Goal: Task Accomplishment & Management: Complete application form

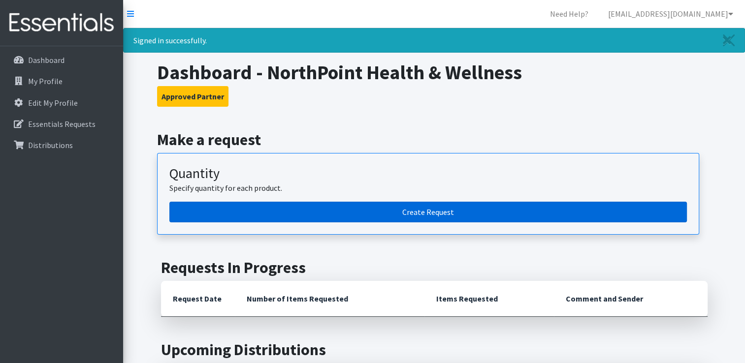
click at [394, 208] on link "Create Request" at bounding box center [428, 212] width 518 height 21
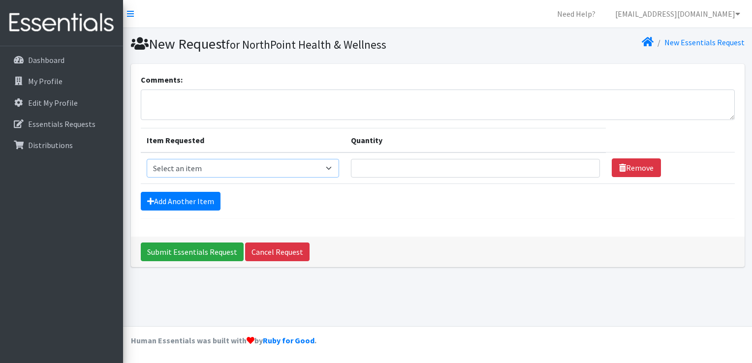
click at [288, 172] on select "Select an item Kids (Newborn) Kids (Size 1) Kids (Size 2) Kids (Size 3) Kids (S…" at bounding box center [243, 168] width 193 height 19
select select "11351"
click at [147, 159] on select "Select an item Kids (Newborn) Kids (Size 1) Kids (Size 2) Kids (Size 3) Kids (S…" at bounding box center [243, 168] width 193 height 19
click at [419, 166] on input "Quantity" at bounding box center [475, 168] width 249 height 19
type input "2200"
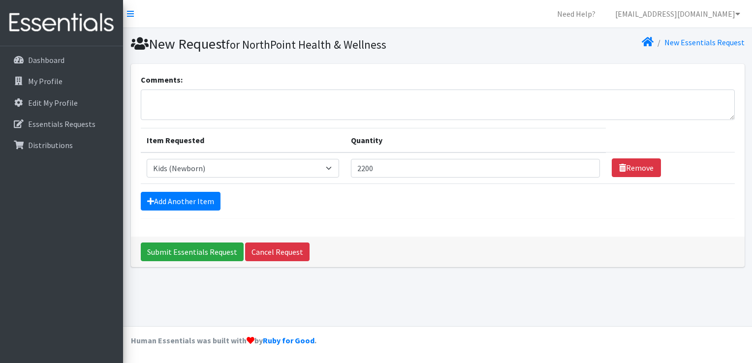
click at [219, 179] on td "Item Requested Select an item Kids (Newborn) Kids (Size 1) Kids (Size 2) Kids (…" at bounding box center [243, 169] width 205 height 32
click at [215, 168] on select "Select an item Kids (Newborn) Kids (Size 1) Kids (Size 2) Kids (Size 3) Kids (S…" at bounding box center [243, 168] width 193 height 19
select select "11350"
click at [147, 159] on select "Select an item Kids (Newborn) Kids (Size 1) Kids (Size 2) Kids (Size 3) Kids (S…" at bounding box center [243, 168] width 193 height 19
click at [198, 198] on link "Add Another Item" at bounding box center [181, 201] width 80 height 19
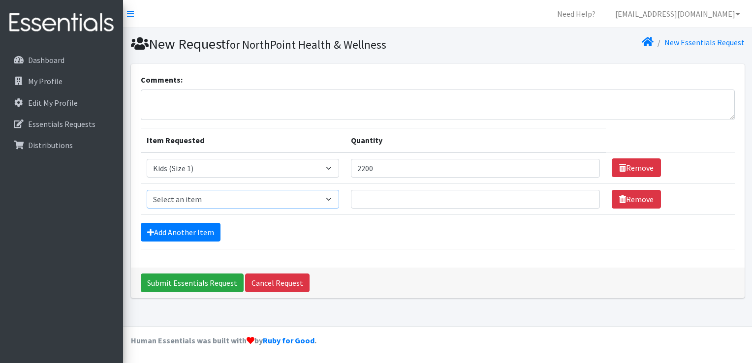
click at [198, 198] on select "Select an item Kids (Newborn) Kids (Size 1) Kids (Size 2) Kids (Size 3) Kids (S…" at bounding box center [243, 199] width 193 height 19
select select "11348"
click at [147, 190] on select "Select an item Kids (Newborn) Kids (Size 1) Kids (Size 2) Kids (Size 3) Kids (S…" at bounding box center [243, 199] width 193 height 19
click at [406, 190] on input "Quantity" at bounding box center [475, 199] width 249 height 19
type input "2200"
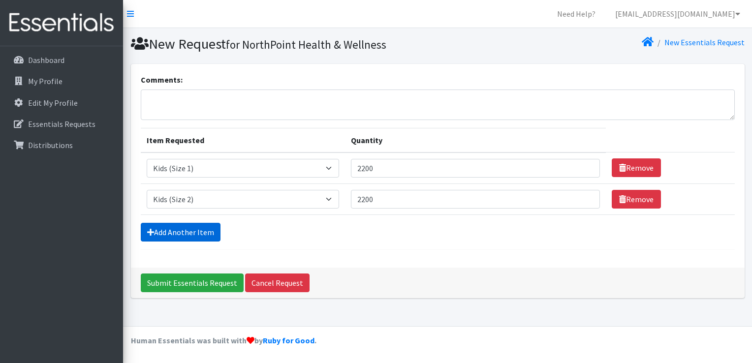
click at [198, 236] on link "Add Another Item" at bounding box center [181, 232] width 80 height 19
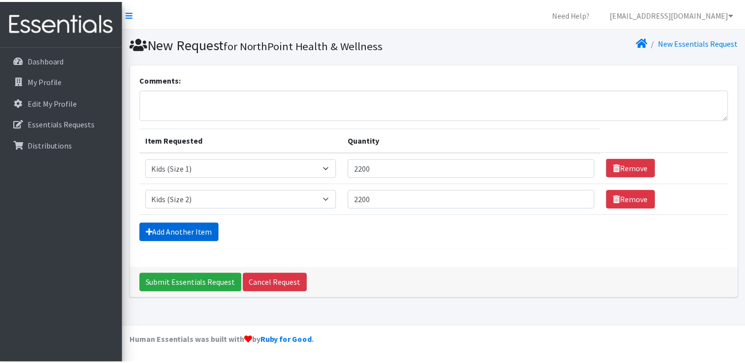
scroll to position [9, 0]
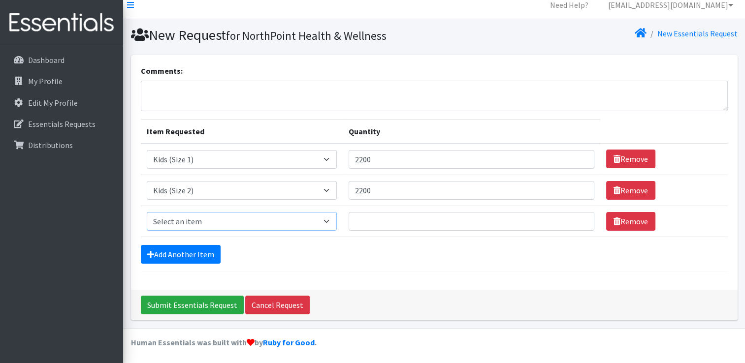
click at [210, 220] on select "Select an item Kids (Newborn) Kids (Size 1) Kids (Size 2) Kids (Size 3) Kids (S…" at bounding box center [242, 221] width 191 height 19
select select "11361"
click at [147, 212] on select "Select an item Kids (Newborn) Kids (Size 1) Kids (Size 2) Kids (Size 3) Kids (S…" at bounding box center [242, 221] width 191 height 19
click at [365, 216] on input "Quantity" at bounding box center [472, 221] width 246 height 19
type input "2000"
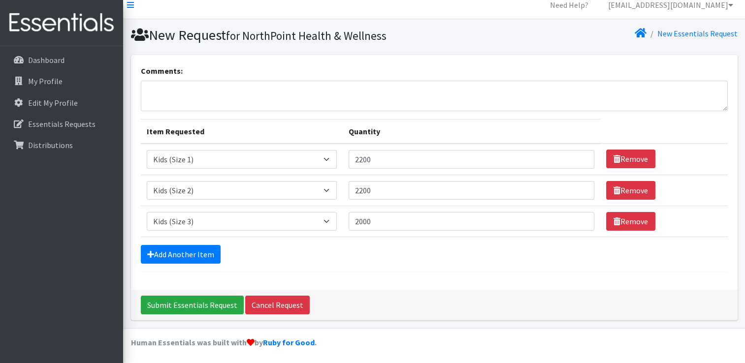
click at [329, 284] on div "Comments: Item Requested Quantity Item Requested Select an item Kids (Newborn) …" at bounding box center [434, 172] width 607 height 235
click at [212, 253] on link "Add Another Item" at bounding box center [181, 254] width 80 height 19
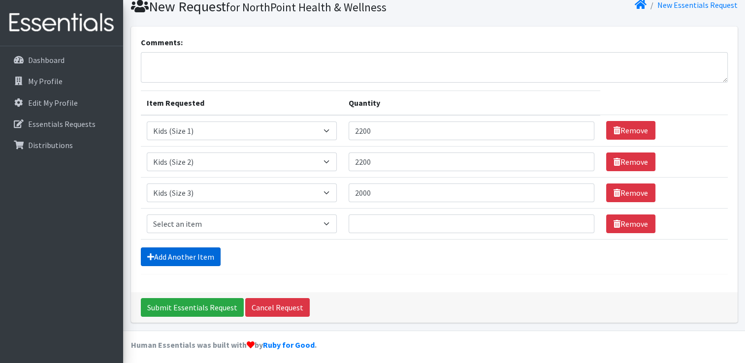
scroll to position [40, 0]
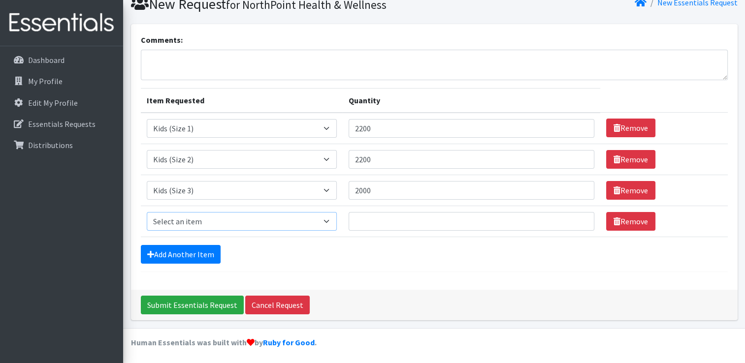
click at [280, 220] on select "Select an item Kids (Newborn) Kids (Size 1) Kids (Size 2) Kids (Size 3) Kids (S…" at bounding box center [242, 221] width 191 height 19
select select "11349"
click at [147, 212] on select "Select an item Kids (Newborn) Kids (Size 1) Kids (Size 2) Kids (Size 3) Kids (S…" at bounding box center [242, 221] width 191 height 19
click at [437, 225] on input "Quantity" at bounding box center [472, 221] width 246 height 19
type input "5200"
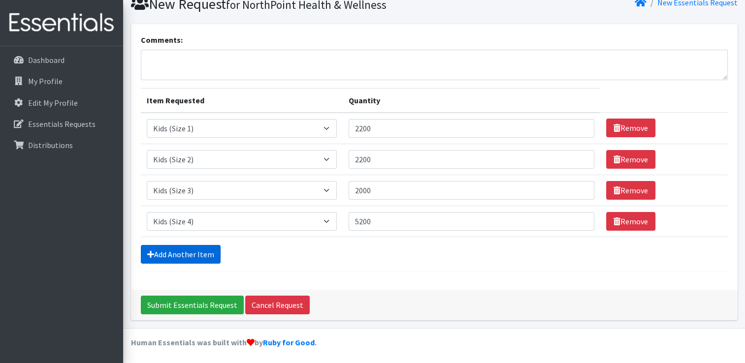
click at [209, 254] on link "Add Another Item" at bounding box center [181, 254] width 80 height 19
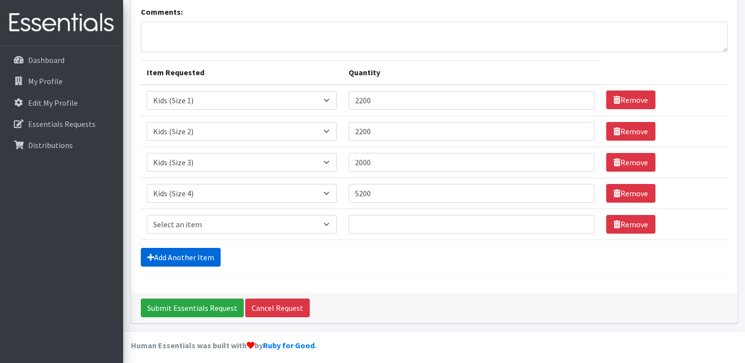
scroll to position [71, 0]
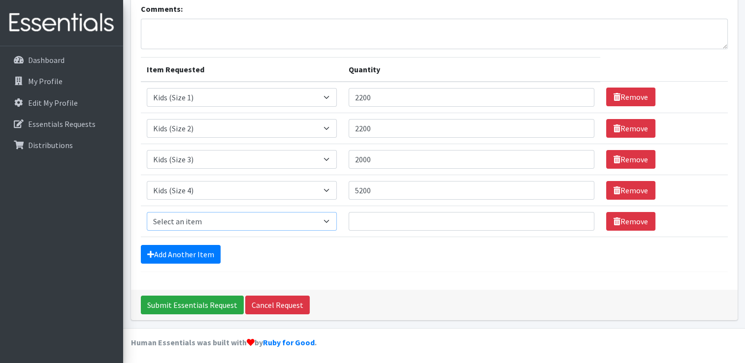
click at [223, 221] on select "Select an item Kids (Newborn) Kids (Size 1) Kids (Size 2) Kids (Size 3) Kids (S…" at bounding box center [242, 221] width 191 height 19
click at [147, 212] on select "Select an item Kids (Newborn) Kids (Size 1) Kids (Size 2) Kids (Size 3) Kids (S…" at bounding box center [242, 221] width 191 height 19
click at [275, 212] on select "Select an item Kids (Newborn) Kids (Size 1) Kids (Size 2) Kids (Size 3) Kids (S…" at bounding box center [242, 221] width 191 height 19
select select "11322"
click at [147, 212] on select "Select an item Kids (Newborn) Kids (Size 1) Kids (Size 2) Kids (Size 3) Kids (S…" at bounding box center [242, 221] width 191 height 19
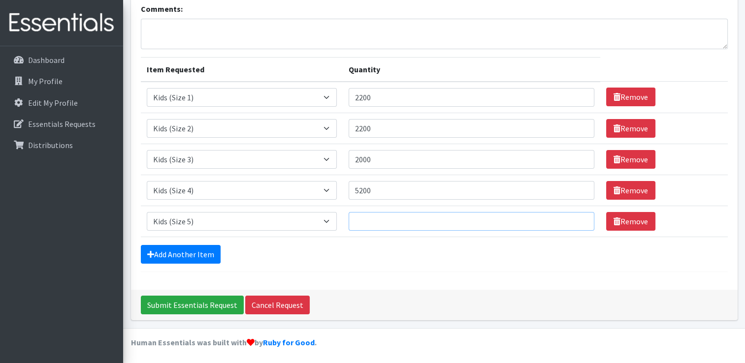
click at [374, 222] on input "Quantity" at bounding box center [472, 221] width 246 height 19
type input "6000"
click at [154, 251] on link "Add Another Item" at bounding box center [181, 254] width 80 height 19
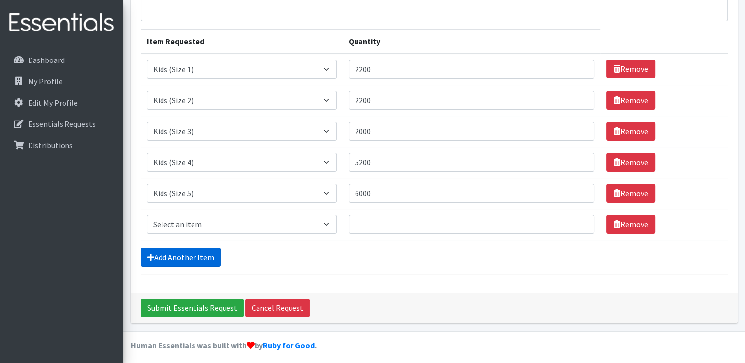
scroll to position [102, 0]
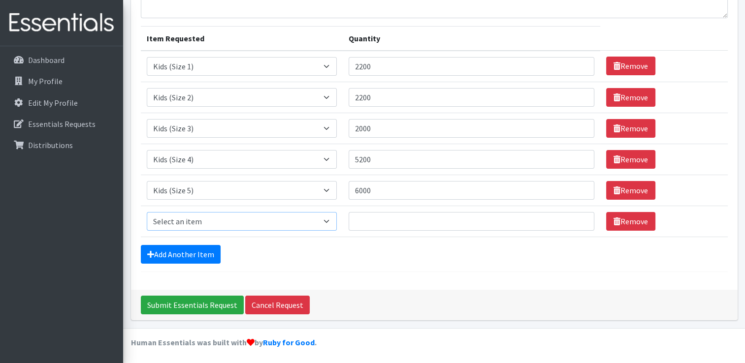
click at [247, 227] on select "Select an item Kids (Newborn) Kids (Size 1) Kids (Size 2) Kids (Size 3) Kids (S…" at bounding box center [242, 221] width 191 height 19
select select "11346"
click at [147, 212] on select "Select an item Kids (Newborn) Kids (Size 1) Kids (Size 2) Kids (Size 3) Kids (S…" at bounding box center [242, 221] width 191 height 19
click at [386, 219] on input "Quantity" at bounding box center [472, 221] width 246 height 19
type input "6000"
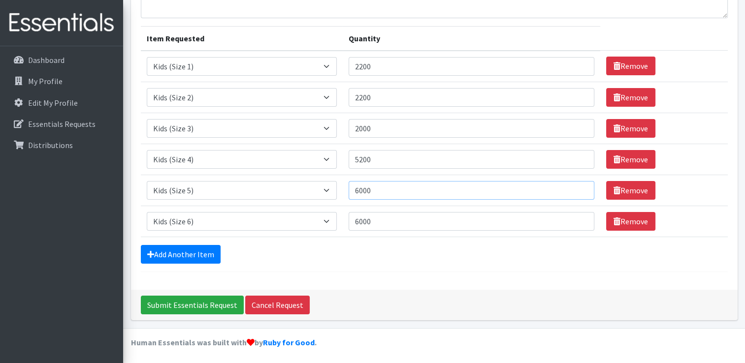
click at [360, 192] on input "6000" at bounding box center [472, 190] width 246 height 19
drag, startPoint x: 208, startPoint y: 255, endPoint x: 194, endPoint y: 254, distance: 13.4
click at [194, 254] on link "Add Another Item" at bounding box center [181, 254] width 80 height 19
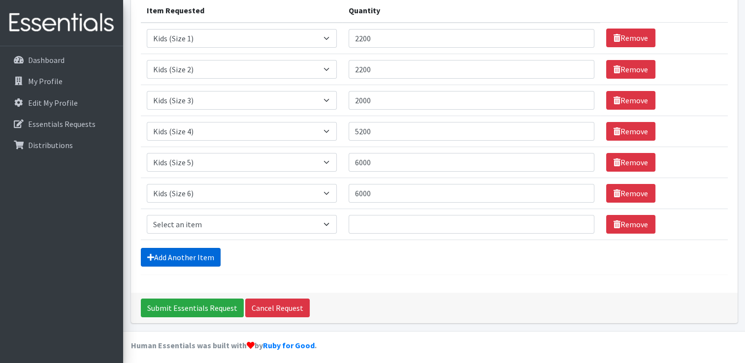
scroll to position [132, 0]
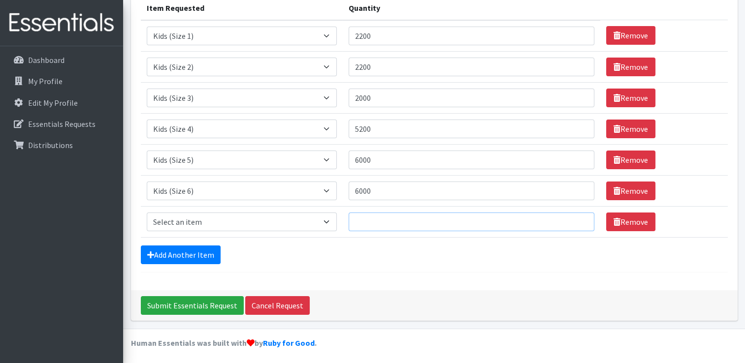
click at [395, 227] on input "Quantity" at bounding box center [472, 222] width 246 height 19
click at [265, 218] on select "Select an item Kids (Newborn) Kids (Size 1) Kids (Size 2) Kids (Size 3) Kids (S…" at bounding box center [242, 222] width 191 height 19
select select "11344"
click at [147, 213] on select "Select an item Kids (Newborn) Kids (Size 1) Kids (Size 2) Kids (Size 3) Kids (S…" at bounding box center [242, 222] width 191 height 19
click at [377, 226] on input "Quantity" at bounding box center [472, 222] width 246 height 19
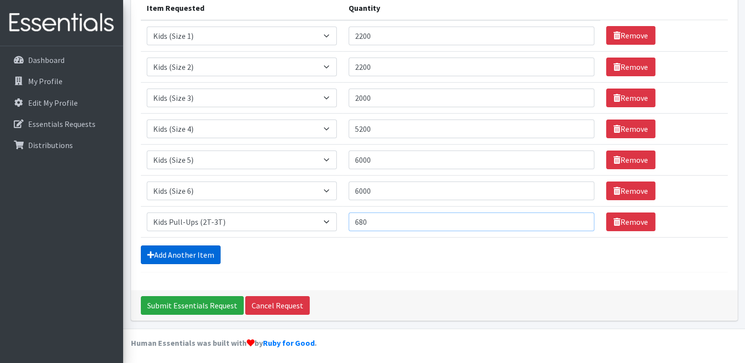
type input "680"
click at [205, 252] on link "Add Another Item" at bounding box center [181, 255] width 80 height 19
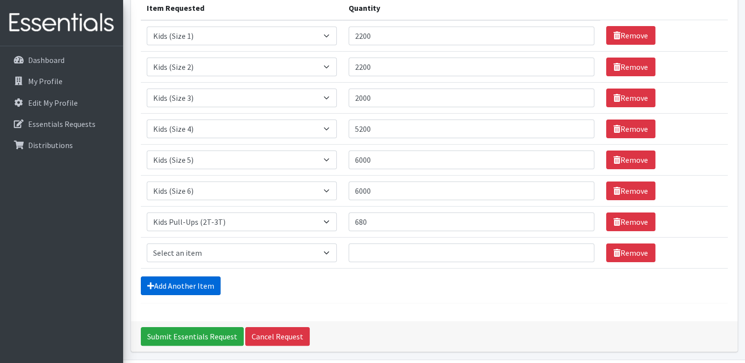
scroll to position [163, 0]
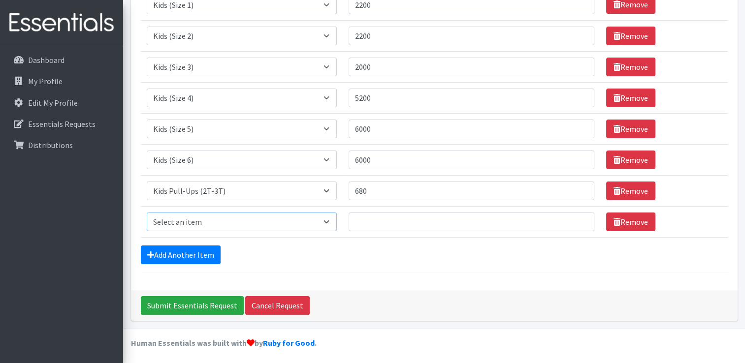
click at [250, 222] on select "Select an item Kids (Newborn) Kids (Size 1) Kids (Size 2) Kids (Size 3) Kids (S…" at bounding box center [242, 222] width 191 height 19
select select "11340"
click at [147, 213] on select "Select an item Kids (Newborn) Kids (Size 1) Kids (Size 2) Kids (Size 3) Kids (S…" at bounding box center [242, 222] width 191 height 19
click at [392, 217] on input "Quantity" at bounding box center [472, 222] width 246 height 19
type input "360"
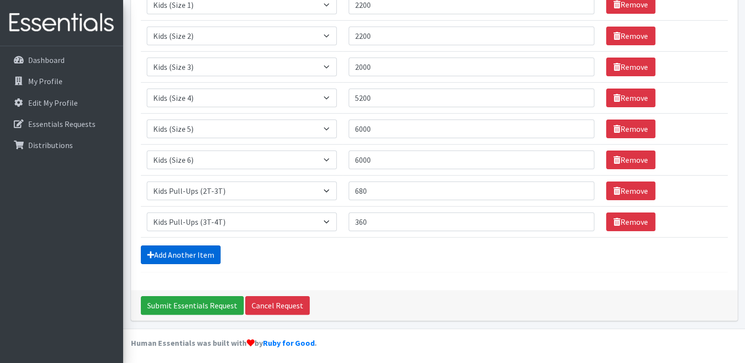
click at [213, 254] on link "Add Another Item" at bounding box center [181, 255] width 80 height 19
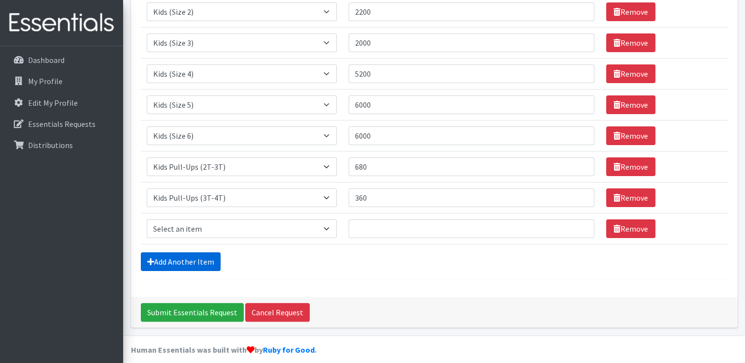
scroll to position [194, 0]
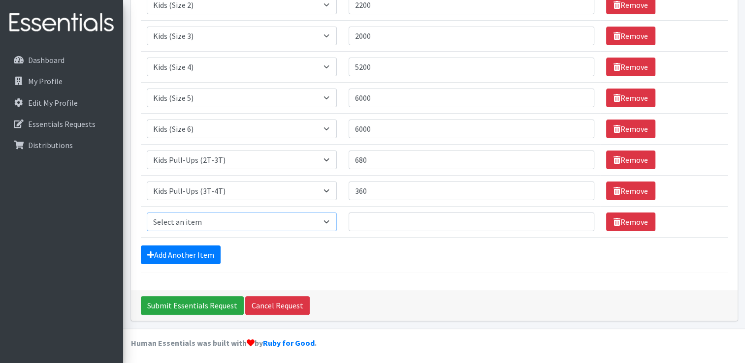
click at [208, 223] on select "Select an item Kids (Newborn) Kids (Size 1) Kids (Size 2) Kids (Size 3) Kids (S…" at bounding box center [242, 222] width 191 height 19
select select "11347"
click at [147, 213] on select "Select an item Kids (Newborn) Kids (Size 1) Kids (Size 2) Kids (Size 3) Kids (S…" at bounding box center [242, 222] width 191 height 19
click at [368, 227] on input "Quantity" at bounding box center [472, 222] width 246 height 19
type input "4"
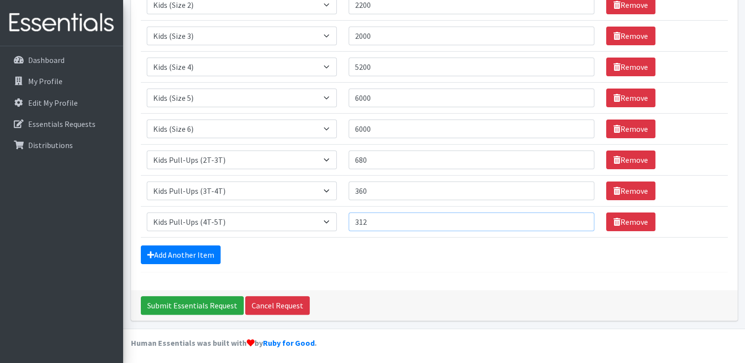
type input "312"
click at [182, 254] on link "Add Another Item" at bounding box center [181, 255] width 80 height 19
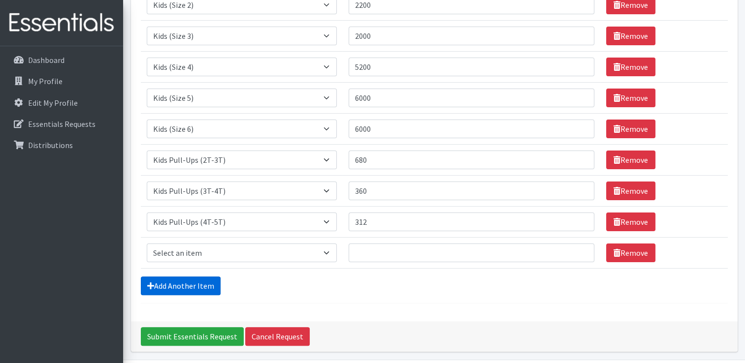
scroll to position [226, 0]
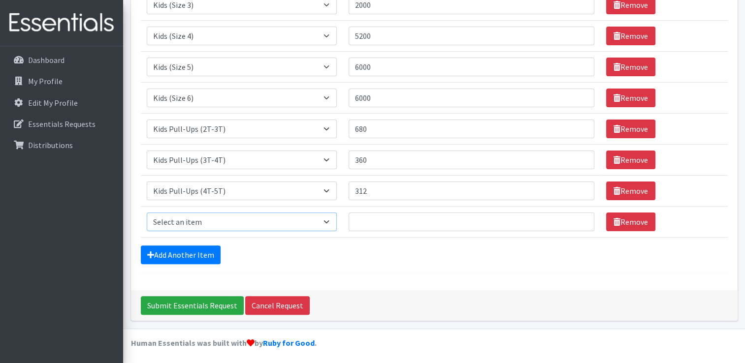
click at [214, 218] on select "Select an item Kids (Newborn) Kids (Size 1) Kids (Size 2) Kids (Size 3) Kids (S…" at bounding box center [242, 222] width 191 height 19
select select "11343"
click at [147, 213] on select "Select an item Kids (Newborn) Kids (Size 1) Kids (Size 2) Kids (Size 3) Kids (S…" at bounding box center [242, 222] width 191 height 19
click at [369, 223] on input "Quantity" at bounding box center [472, 222] width 246 height 19
type input "19200"
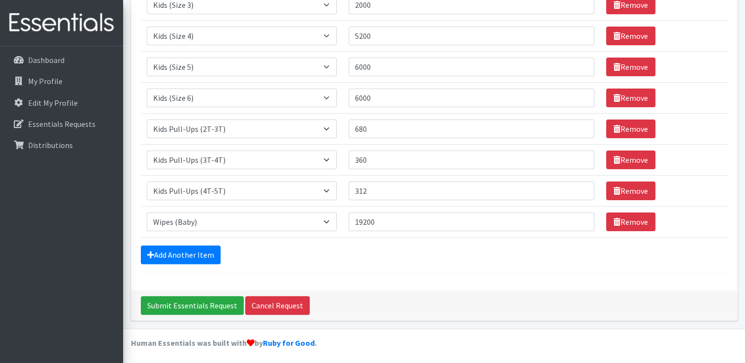
click at [400, 256] on div "Add Another Item" at bounding box center [434, 255] width 587 height 19
click at [224, 301] on input "Submit Essentials Request" at bounding box center [192, 305] width 103 height 19
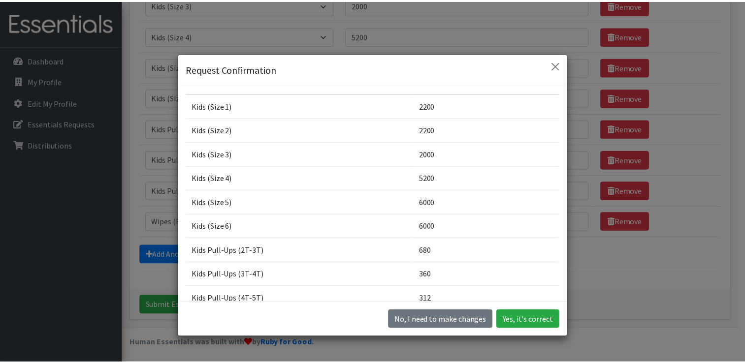
scroll to position [0, 0]
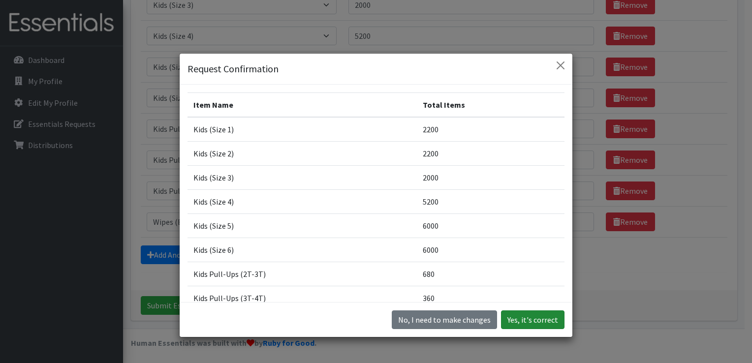
click at [522, 326] on button "Yes, it's correct" at bounding box center [533, 320] width 64 height 19
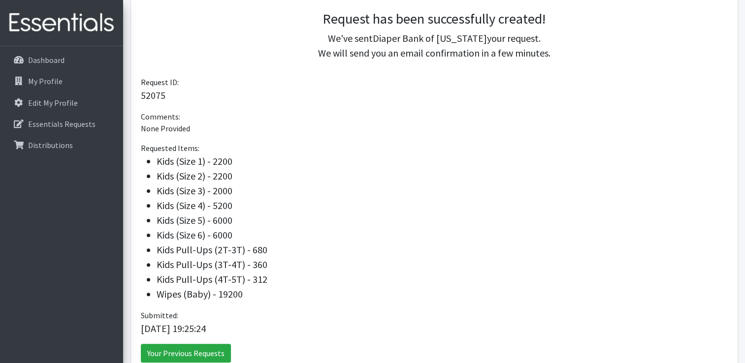
scroll to position [285, 0]
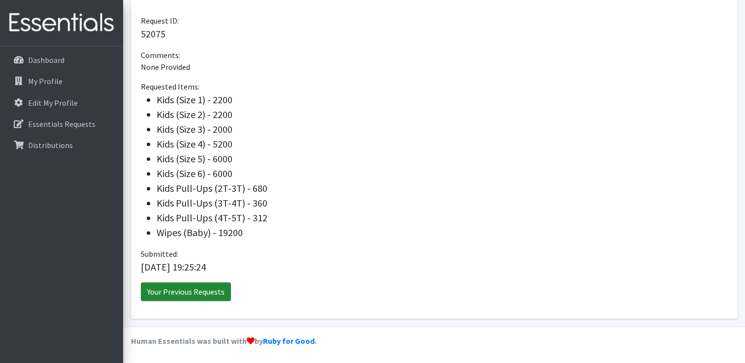
click at [219, 290] on link "Your Previous Requests" at bounding box center [186, 292] width 90 height 19
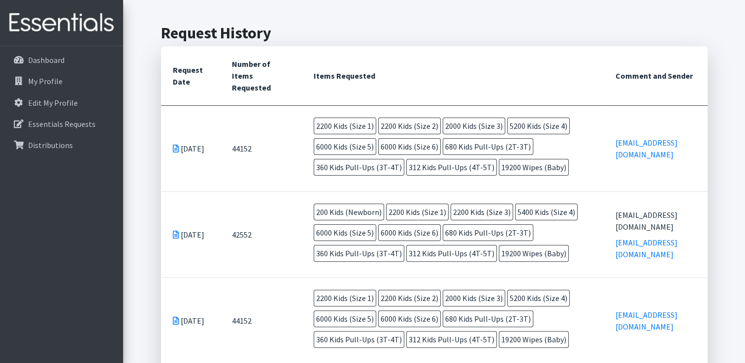
scroll to position [215, 0]
